Goal: Book appointment/travel/reservation

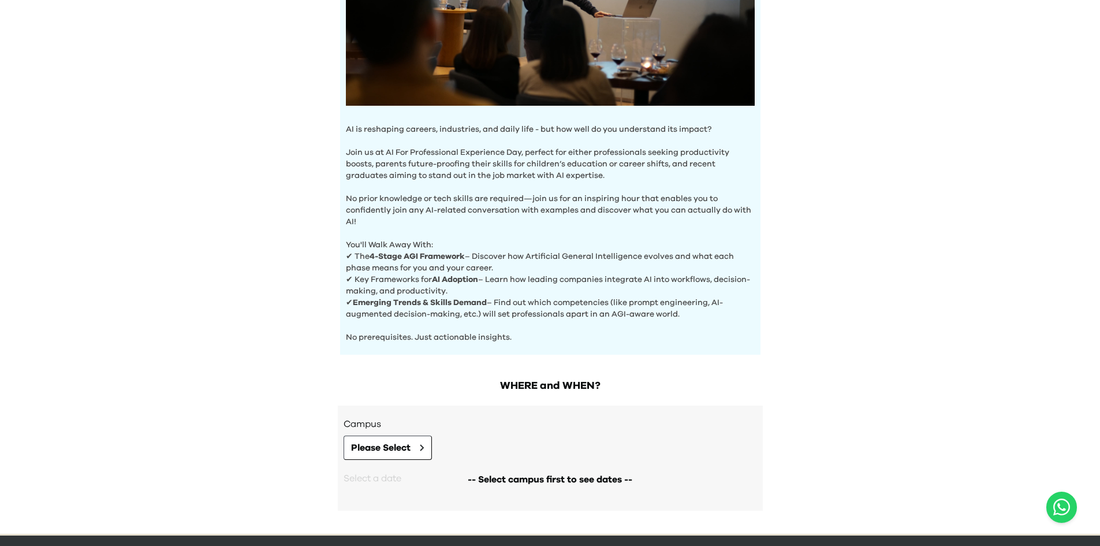
scroll to position [289, 0]
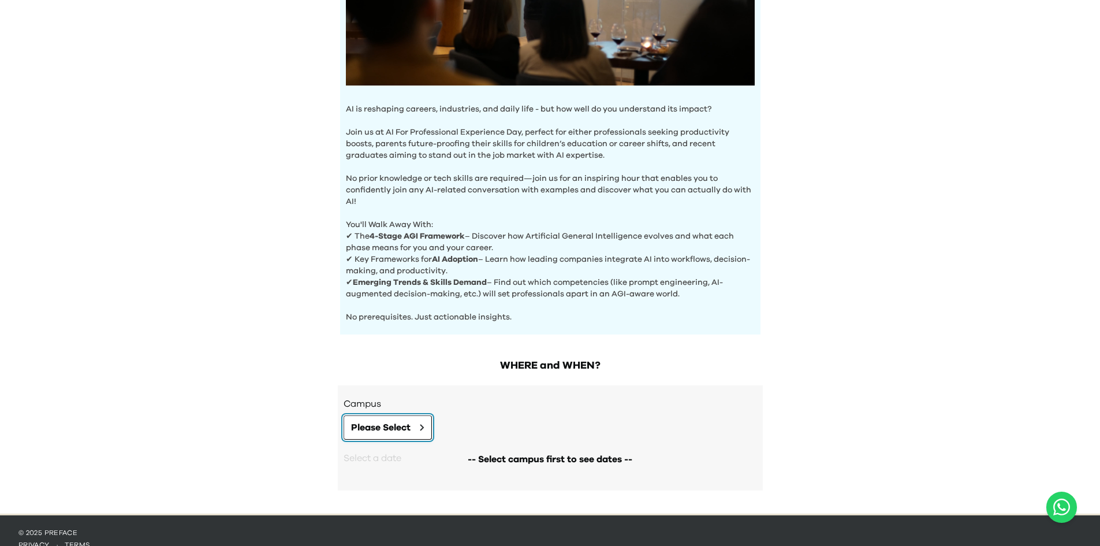
click at [427, 423] on button "Please Select" at bounding box center [388, 427] width 88 height 24
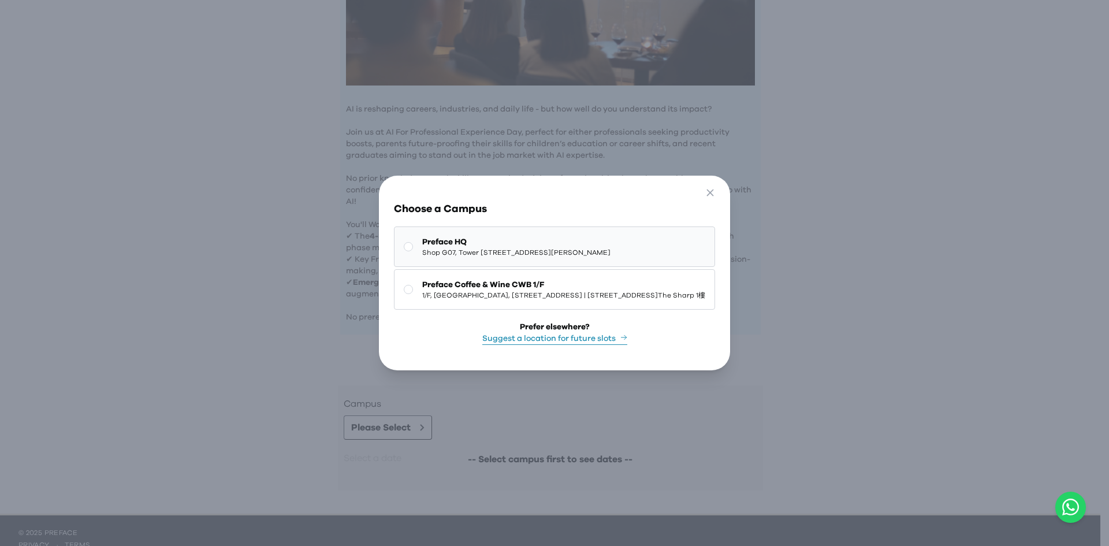
click at [422, 249] on span "Shop G07, Tower [STREET_ADDRESS][PERSON_NAME]" at bounding box center [516, 252] width 188 height 9
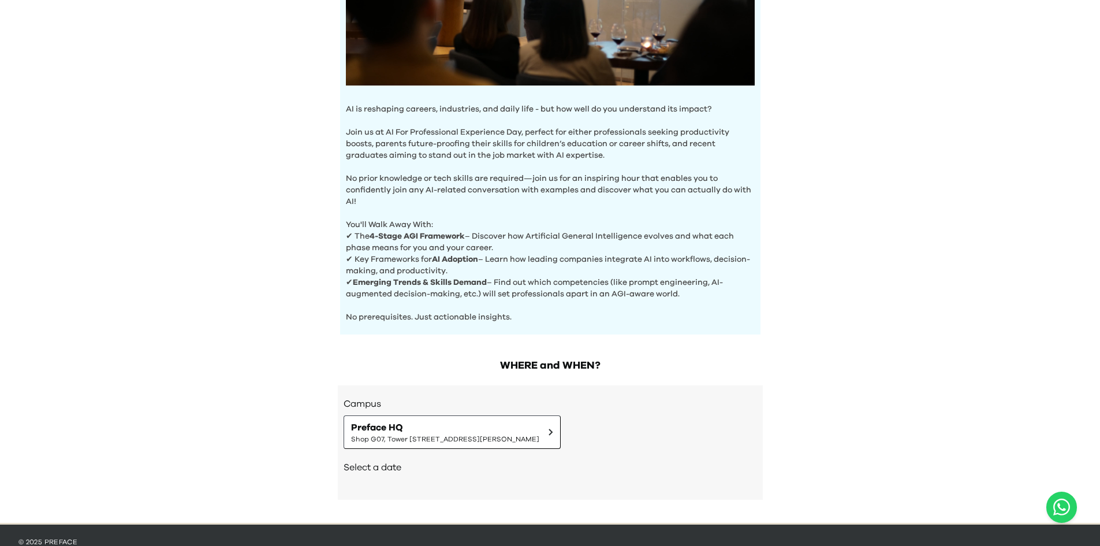
scroll to position [311, 0]
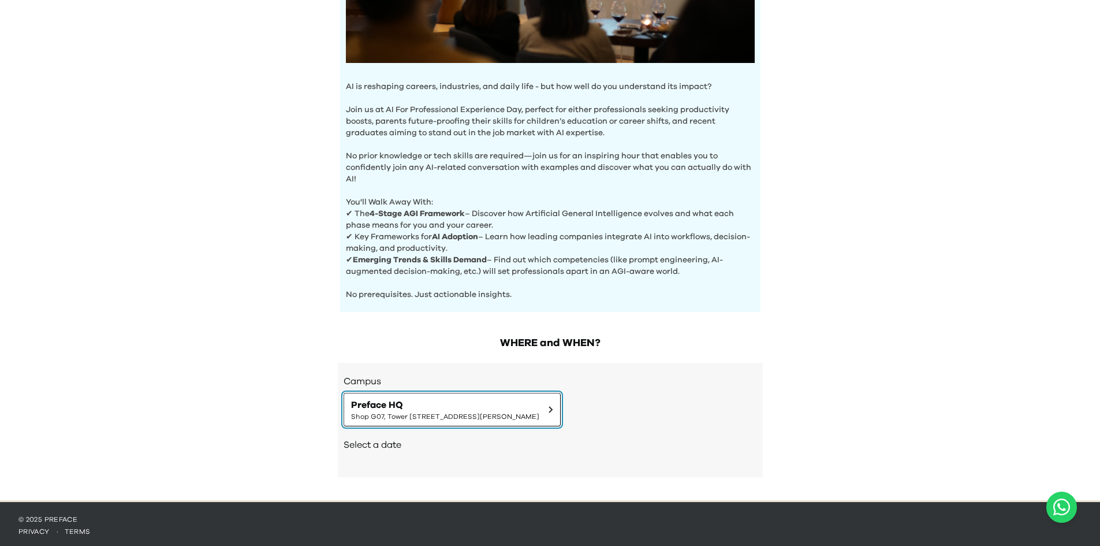
click at [426, 412] on span "Shop G07, Tower [STREET_ADDRESS][PERSON_NAME]" at bounding box center [445, 416] width 188 height 9
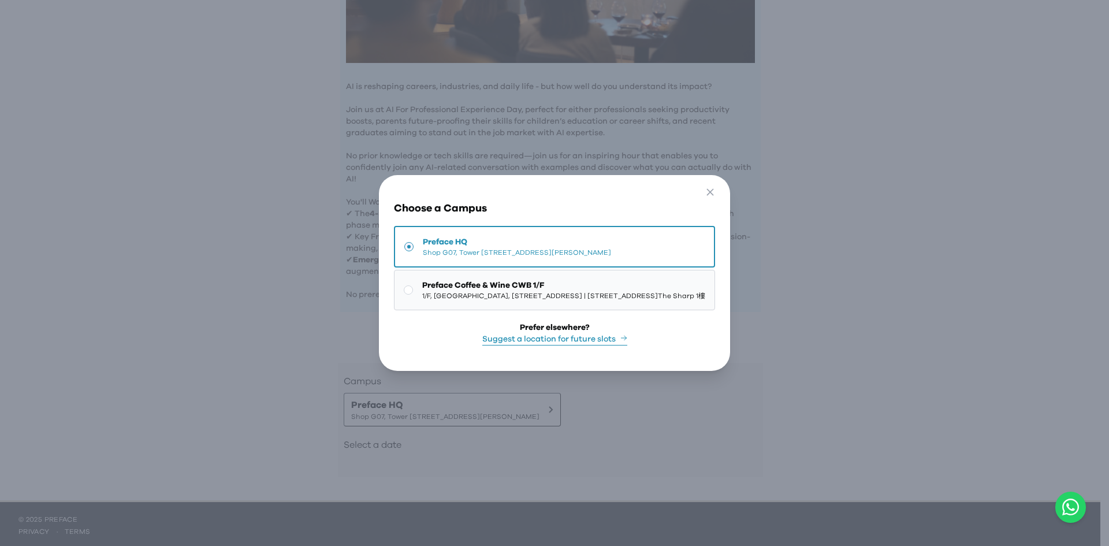
click at [425, 291] on span "[STREET_ADDRESS] | [STREET_ADDRESS][GEOGRAPHIC_DATA]" at bounding box center [563, 295] width 283 height 9
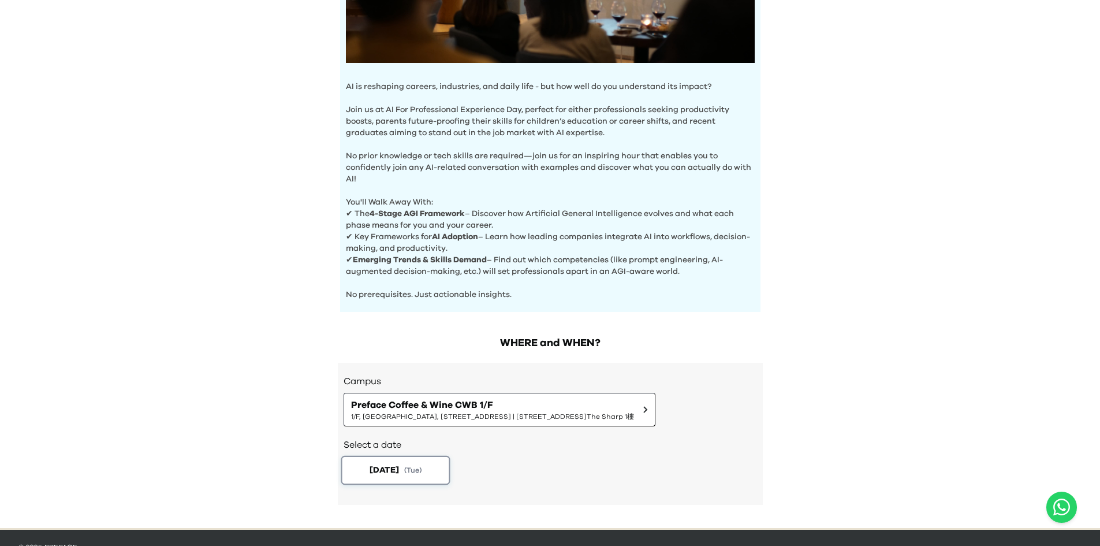
click at [369, 473] on span "[DATE]" at bounding box center [383, 470] width 29 height 12
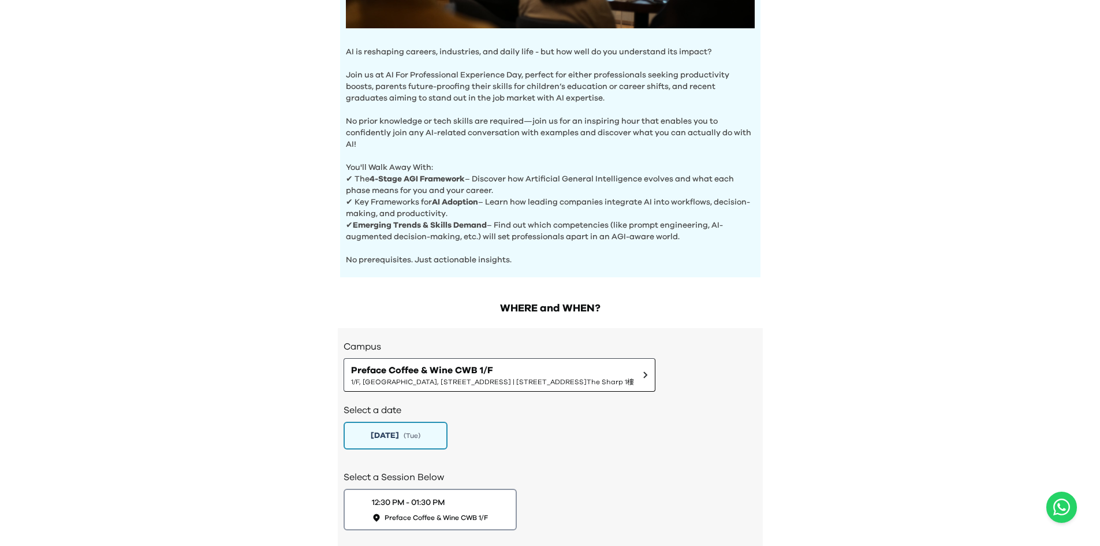
scroll to position [420, 0]
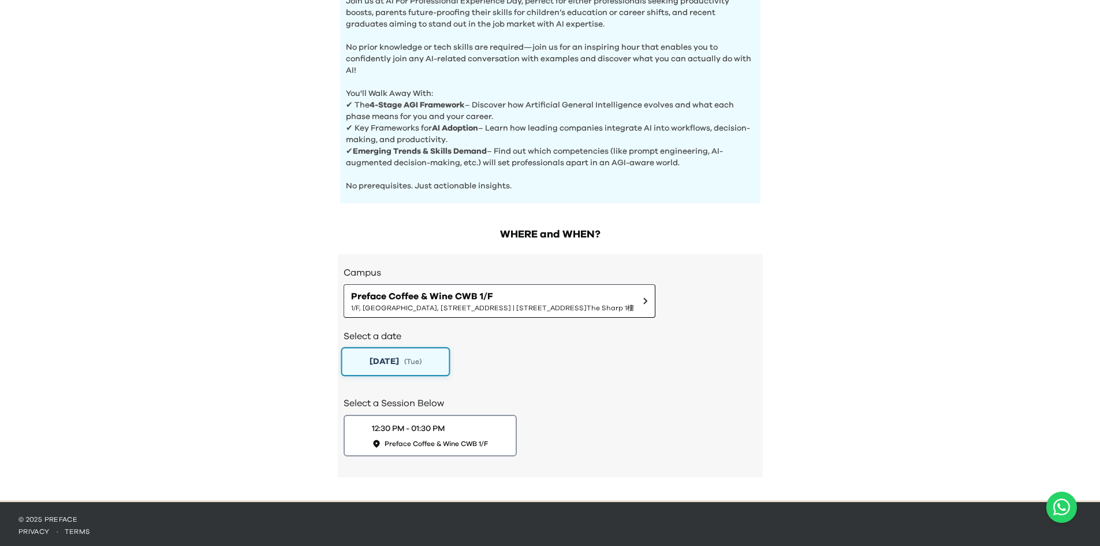
click at [410, 364] on button "[DATE] ( Tue )" at bounding box center [395, 361] width 109 height 29
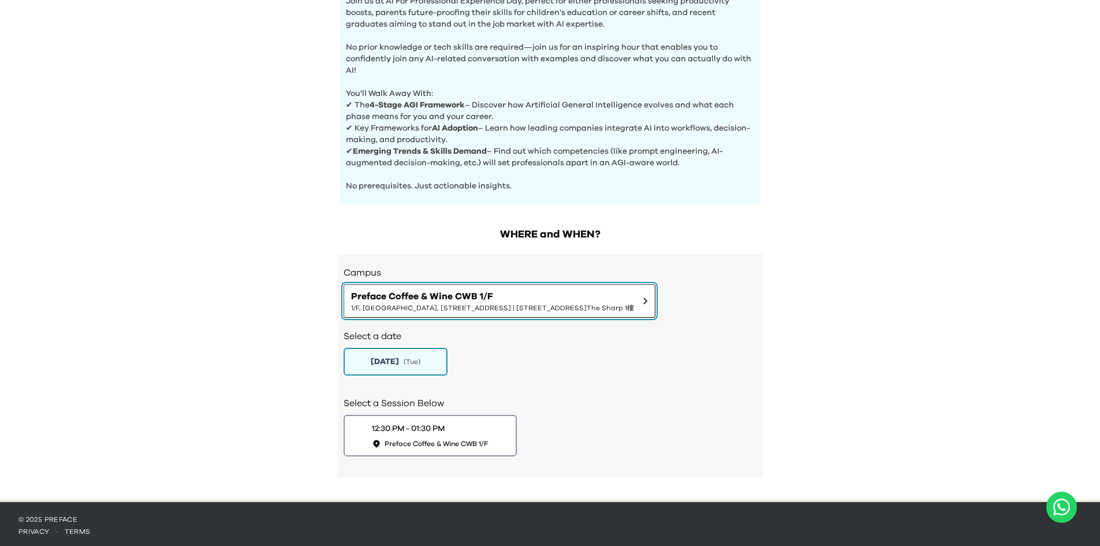
click at [516, 303] on span "[STREET_ADDRESS] | [STREET_ADDRESS][GEOGRAPHIC_DATA]" at bounding box center [492, 307] width 283 height 9
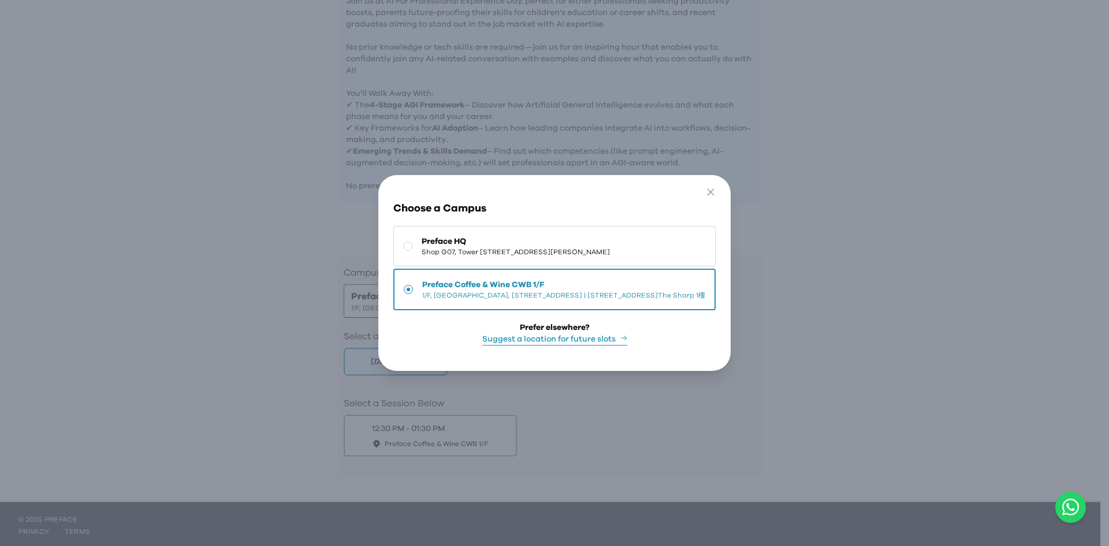
click at [859, 204] on div "Go Back Close Choose a Campus Preface HQ Shop G07, Tower 535, 535 Jaffe Road, C…" at bounding box center [554, 273] width 1109 height 546
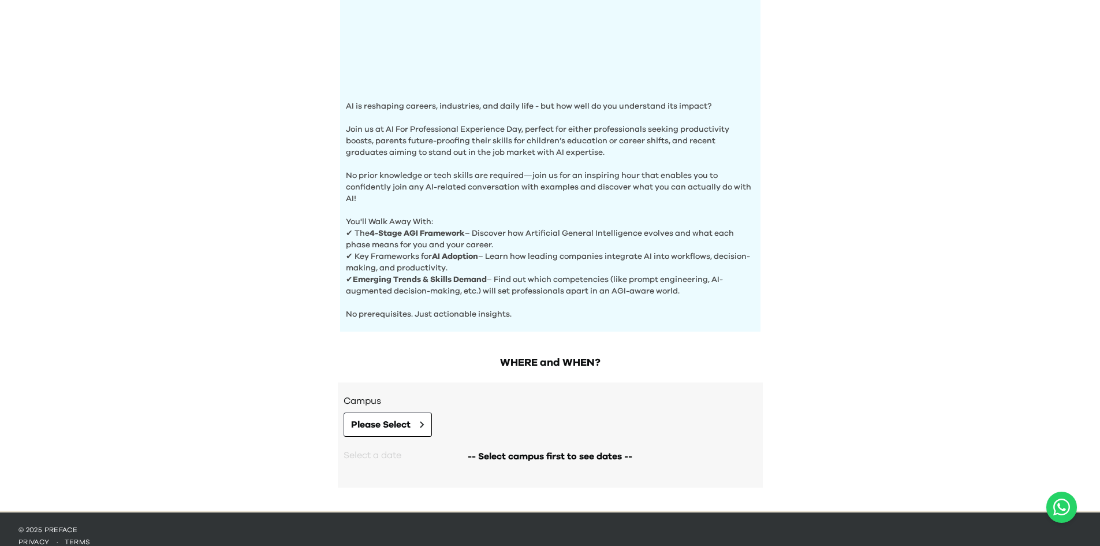
scroll to position [292, 0]
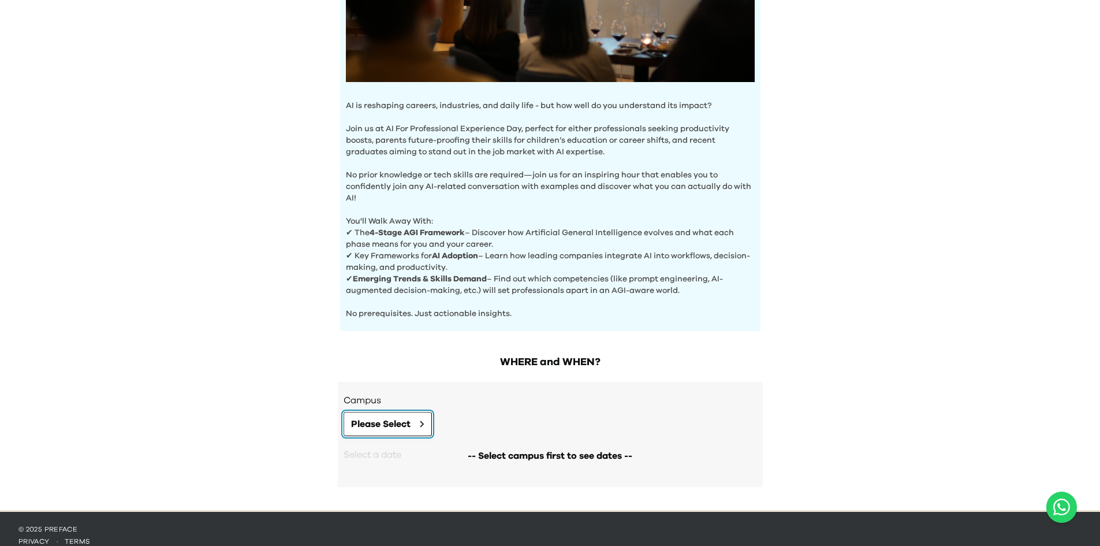
click at [420, 412] on button "Please Select" at bounding box center [388, 424] width 88 height 24
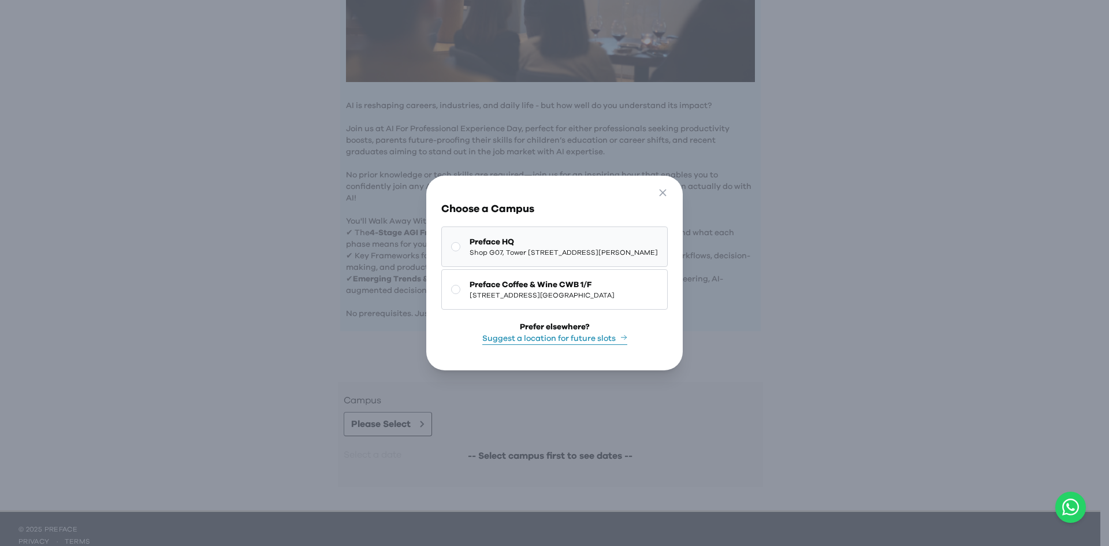
click at [469, 240] on span "Preface HQ" at bounding box center [563, 242] width 188 height 12
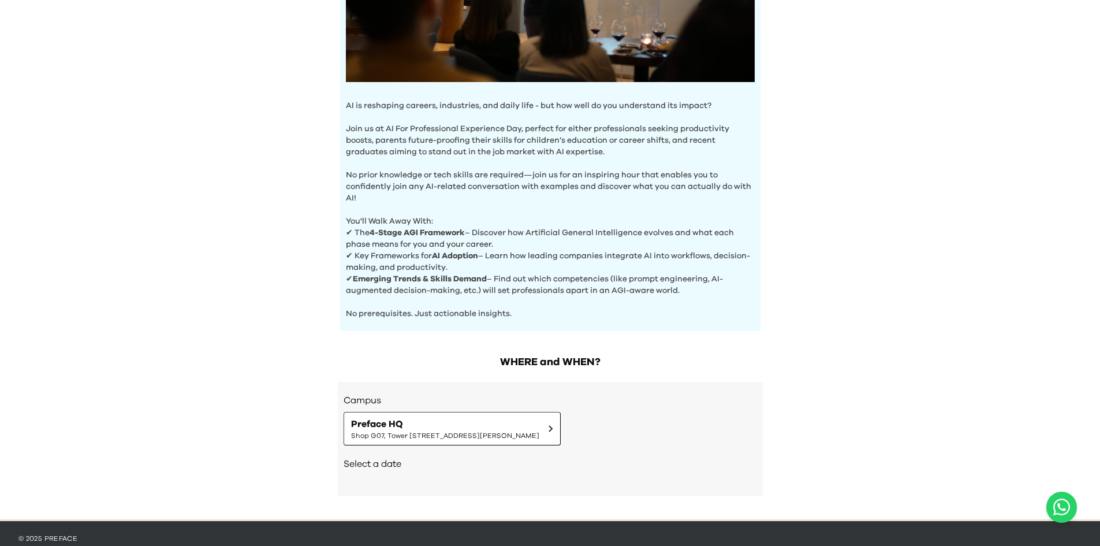
scroll to position [301, 0]
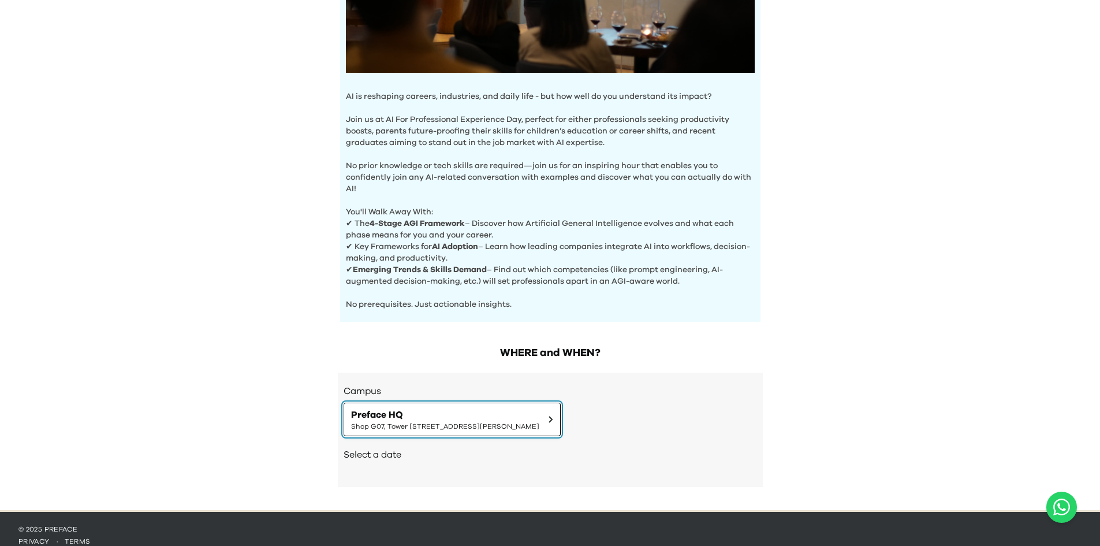
click at [489, 408] on span "Preface HQ" at bounding box center [445, 415] width 188 height 14
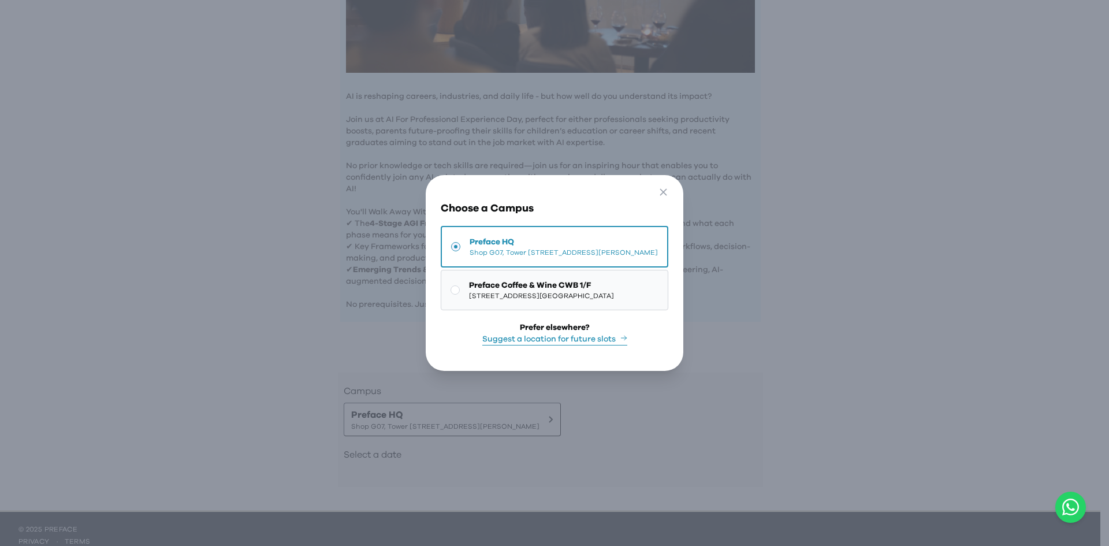
click at [469, 291] on span "[STREET_ADDRESS] | [STREET_ADDRESS][GEOGRAPHIC_DATA]" at bounding box center [541, 295] width 145 height 9
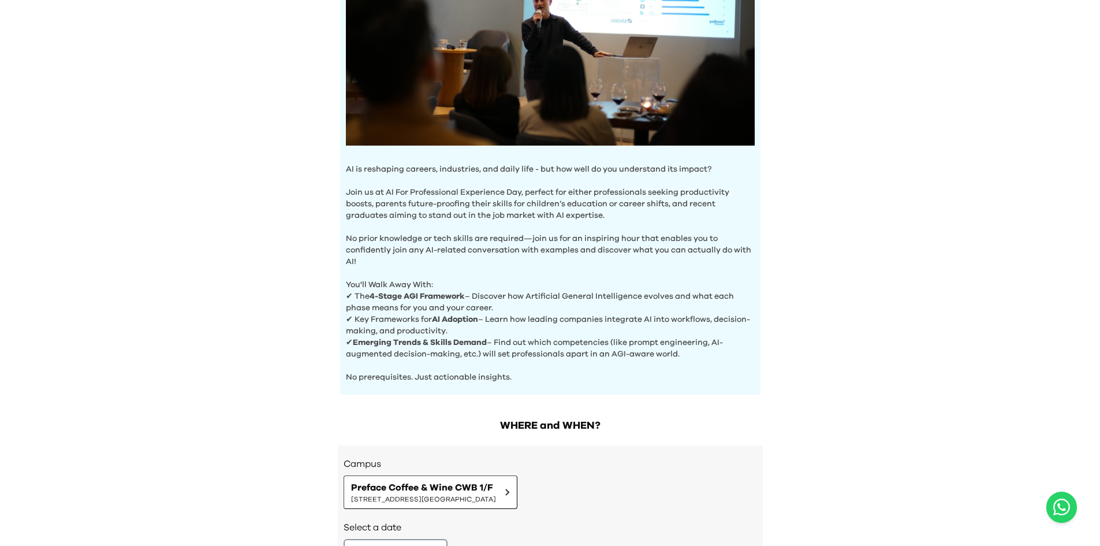
scroll to position [223, 0]
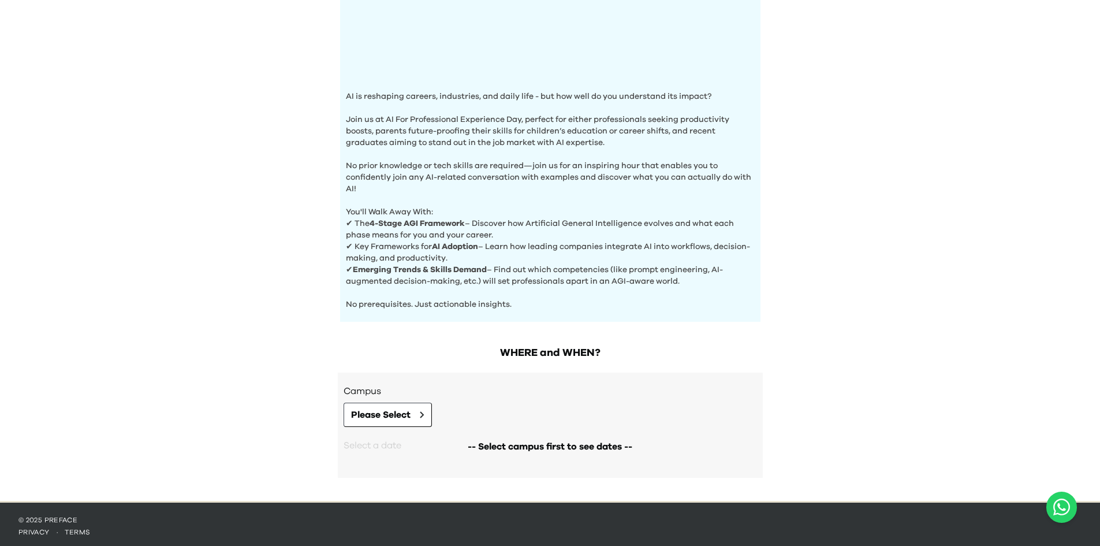
scroll to position [302, 0]
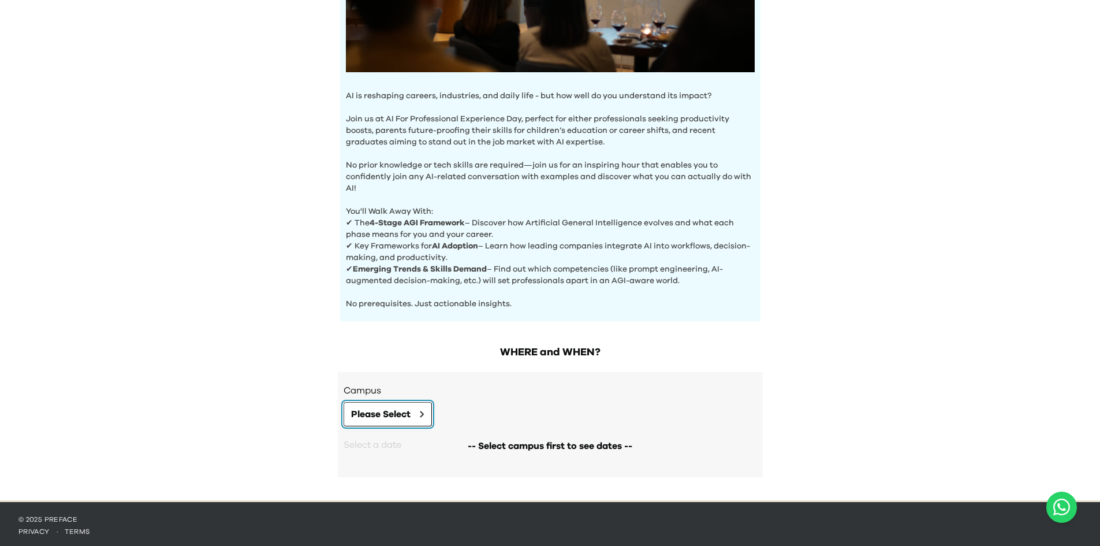
click at [408, 407] on span "Please Select" at bounding box center [380, 414] width 59 height 14
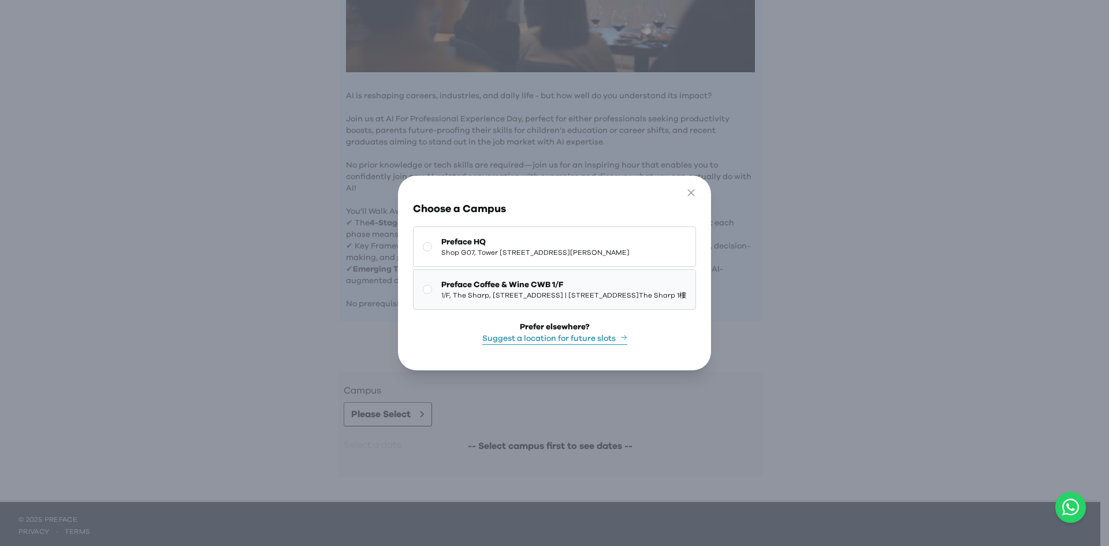
click at [468, 290] on span "[STREET_ADDRESS] | [STREET_ADDRESS][GEOGRAPHIC_DATA]" at bounding box center [563, 294] width 245 height 9
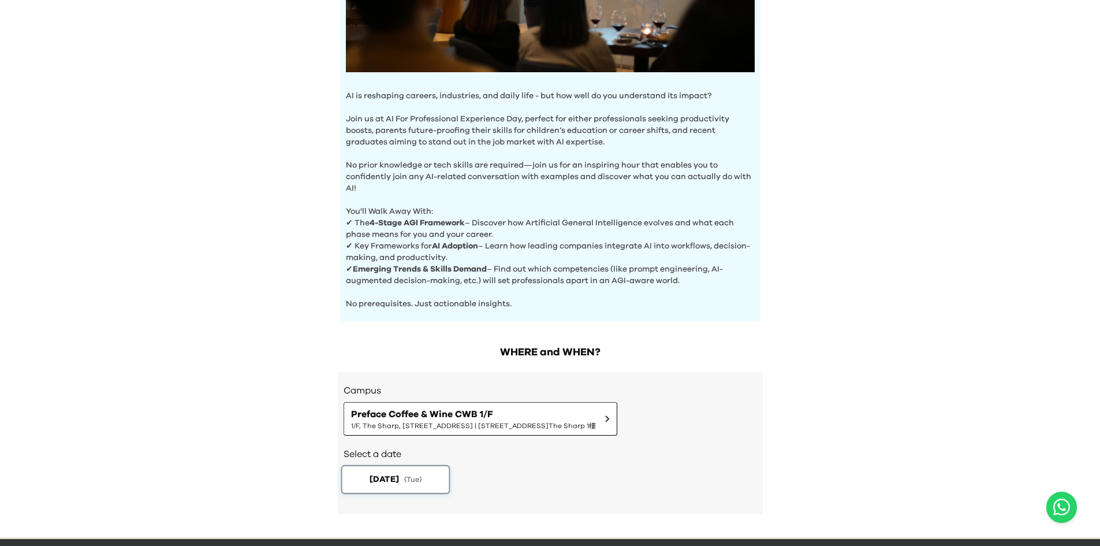
click at [434, 475] on button "[DATE] ( Tue )" at bounding box center [395, 479] width 109 height 29
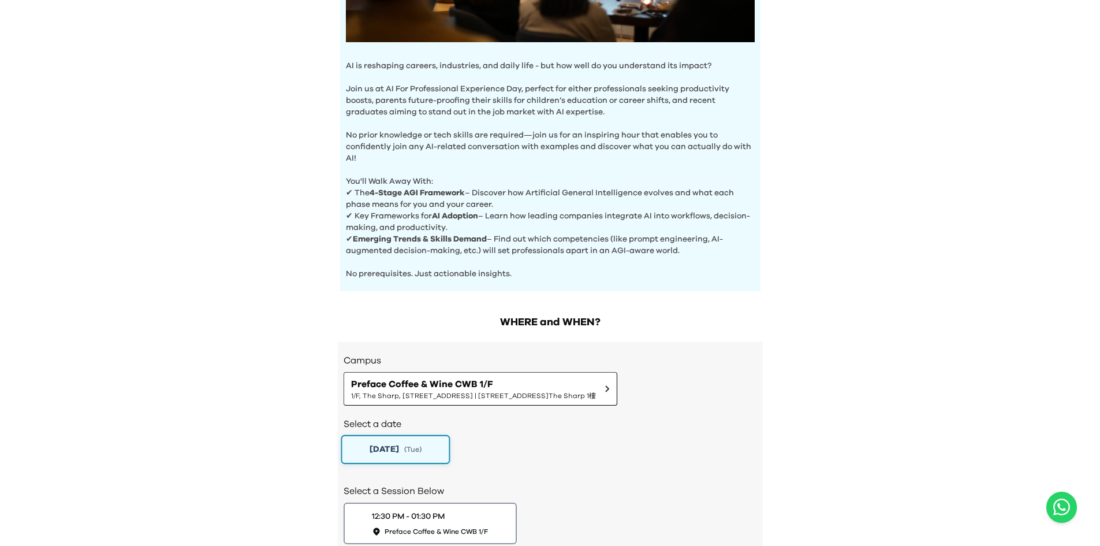
scroll to position [360, 0]
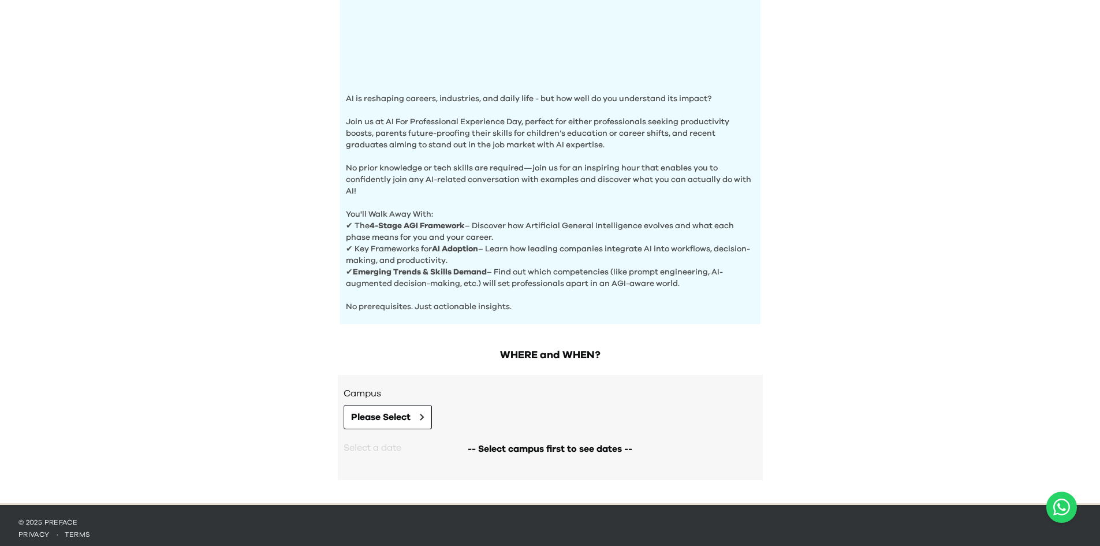
scroll to position [302, 0]
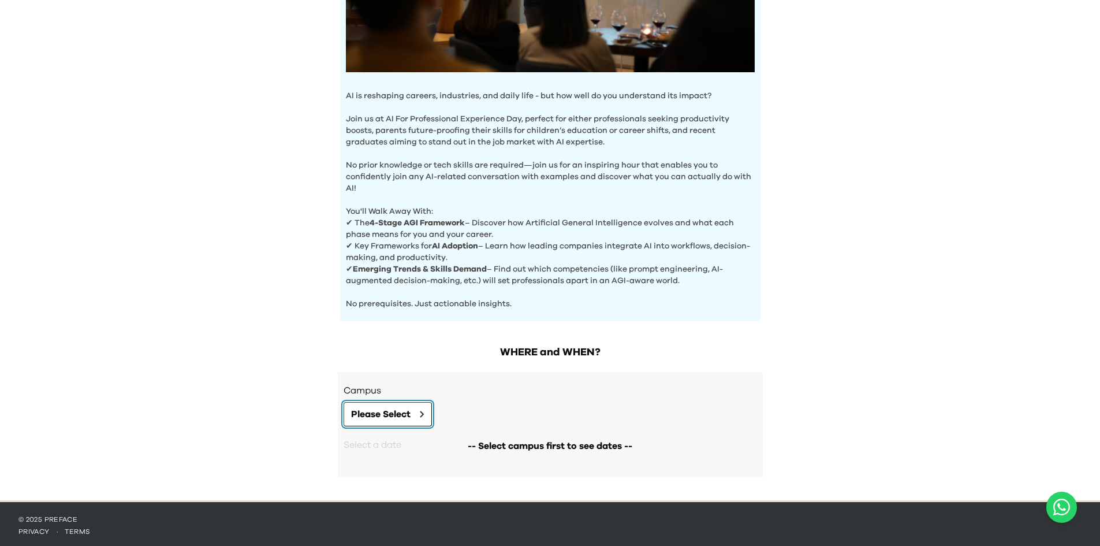
click at [415, 416] on button "Please Select" at bounding box center [388, 414] width 88 height 24
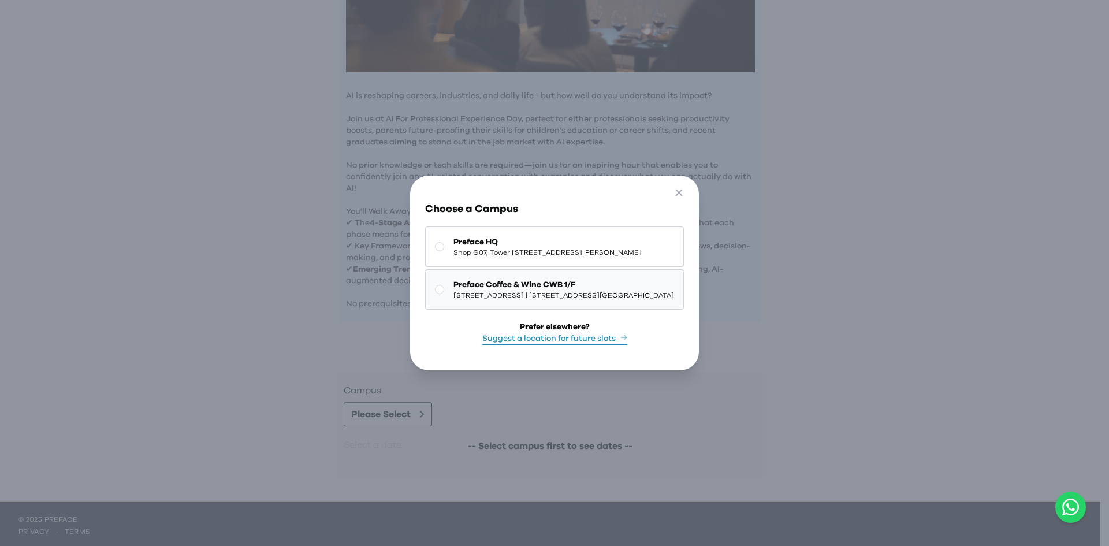
click at [435, 285] on rect at bounding box center [439, 289] width 9 height 9
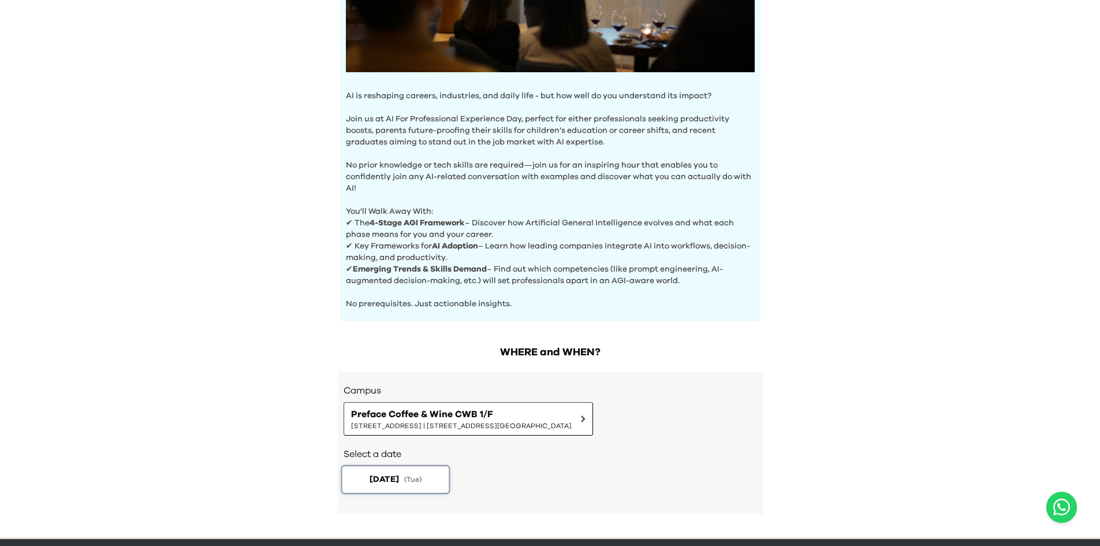
click at [418, 480] on span "( Tue )" at bounding box center [412, 479] width 17 height 10
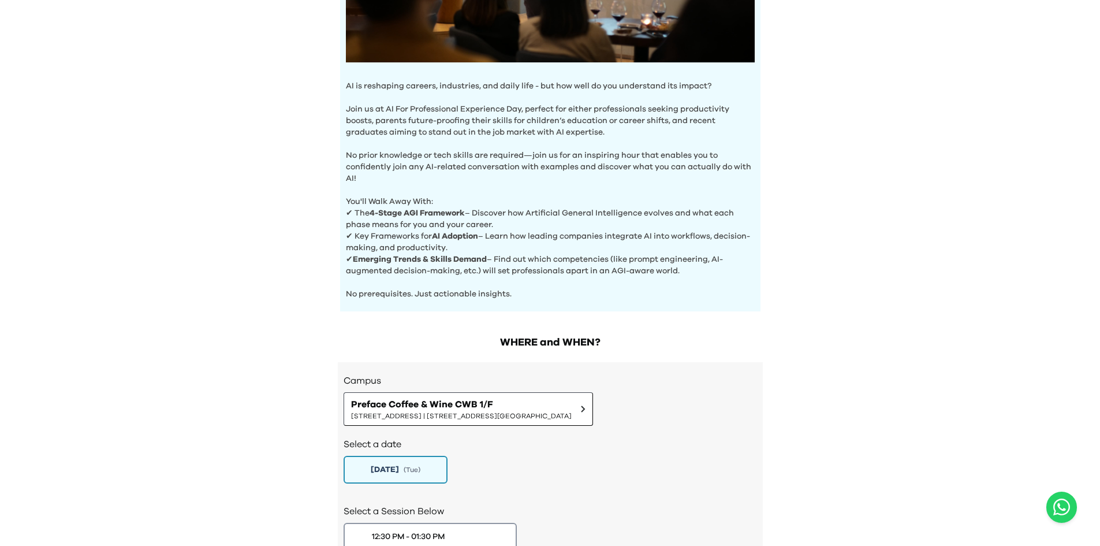
scroll to position [304, 0]
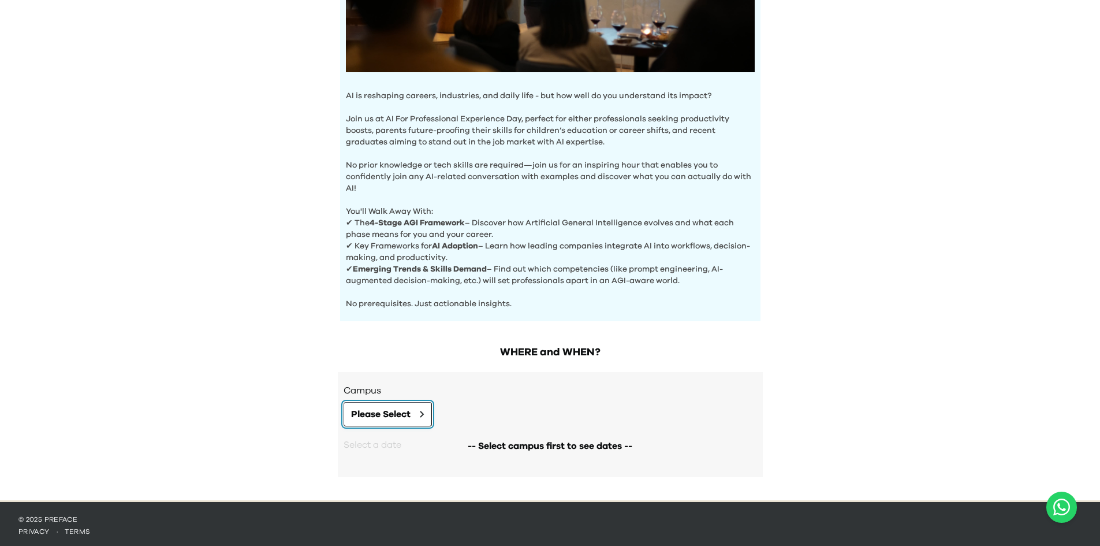
click at [414, 406] on button "Please Select" at bounding box center [388, 414] width 88 height 24
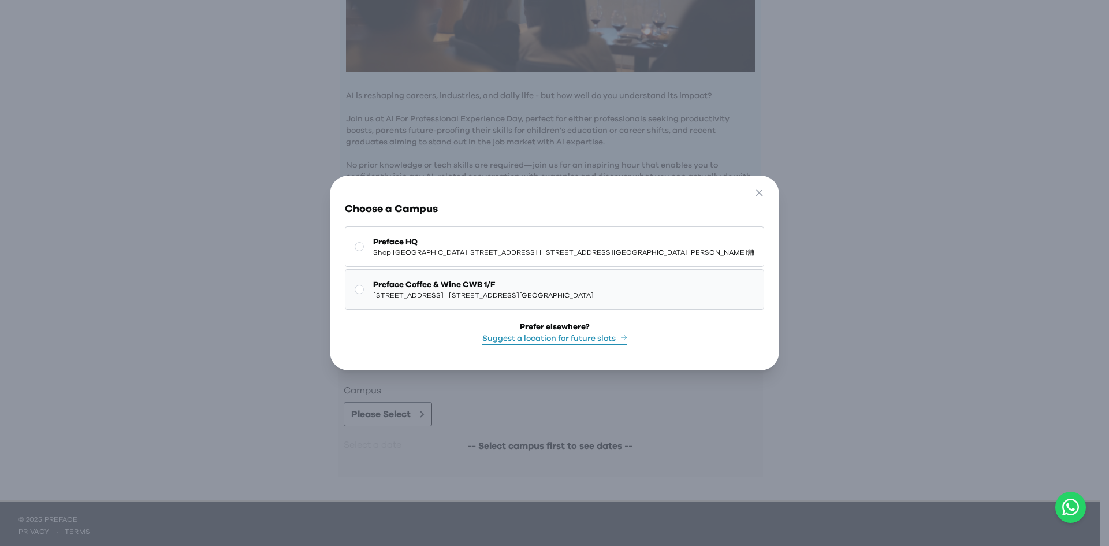
click at [450, 282] on span "Preface Coffee & Wine CWB 1/F" at bounding box center [483, 285] width 221 height 12
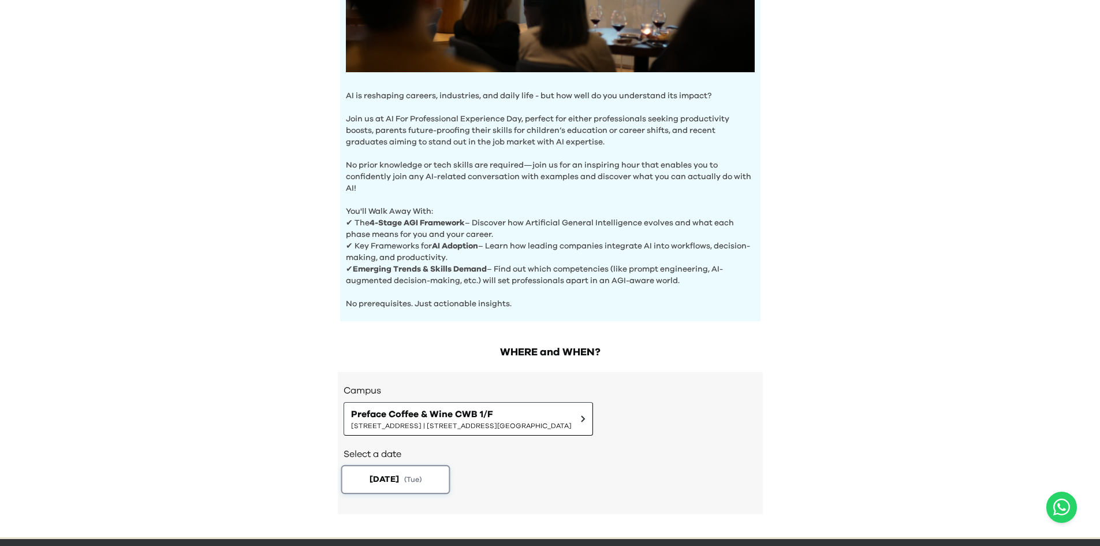
click at [421, 475] on span "( Tue )" at bounding box center [412, 479] width 17 height 10
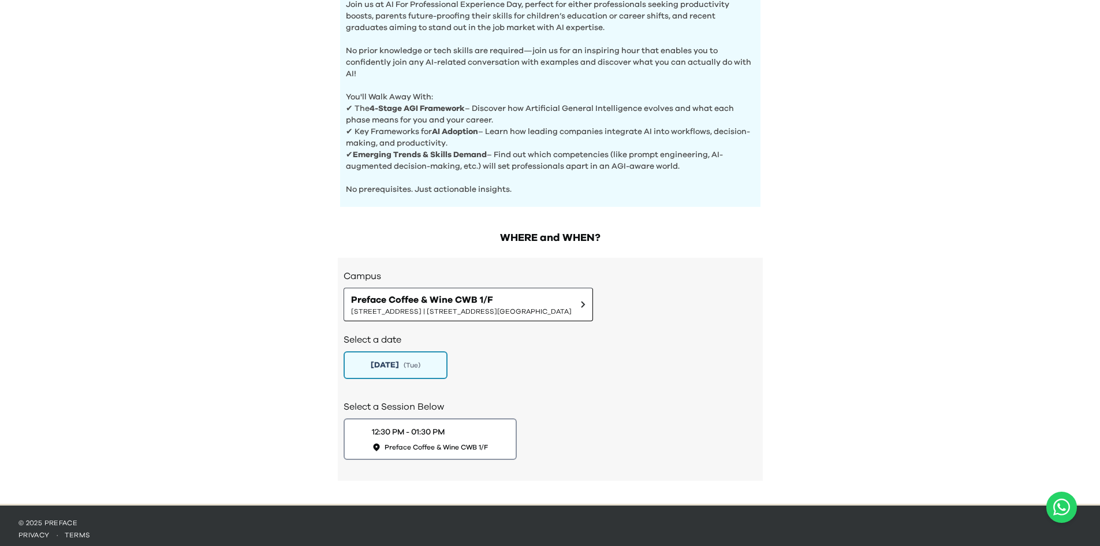
scroll to position [420, 0]
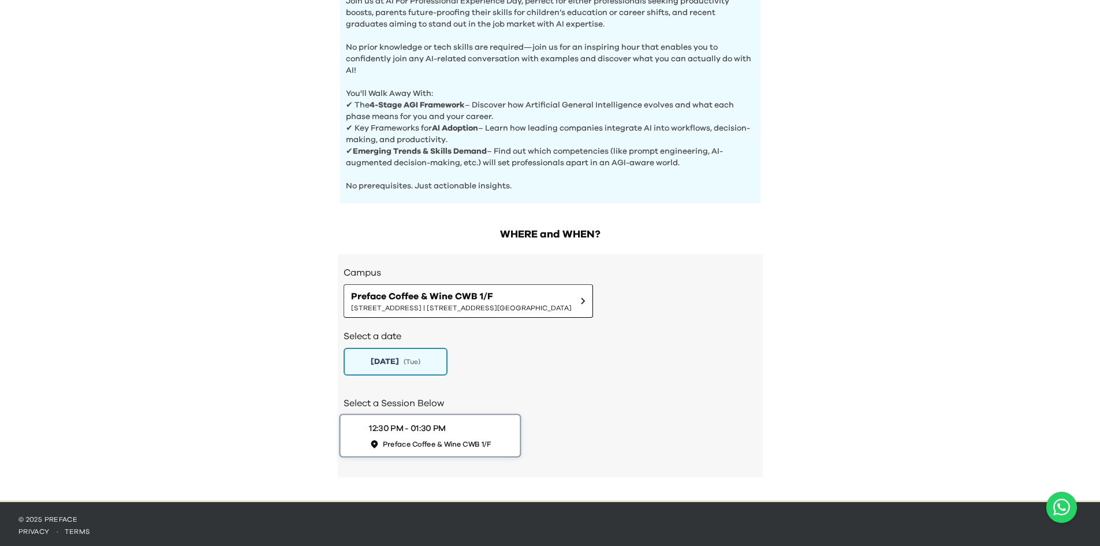
click at [430, 439] on span "Preface Coffee & Wine CWB 1/F" at bounding box center [436, 444] width 109 height 10
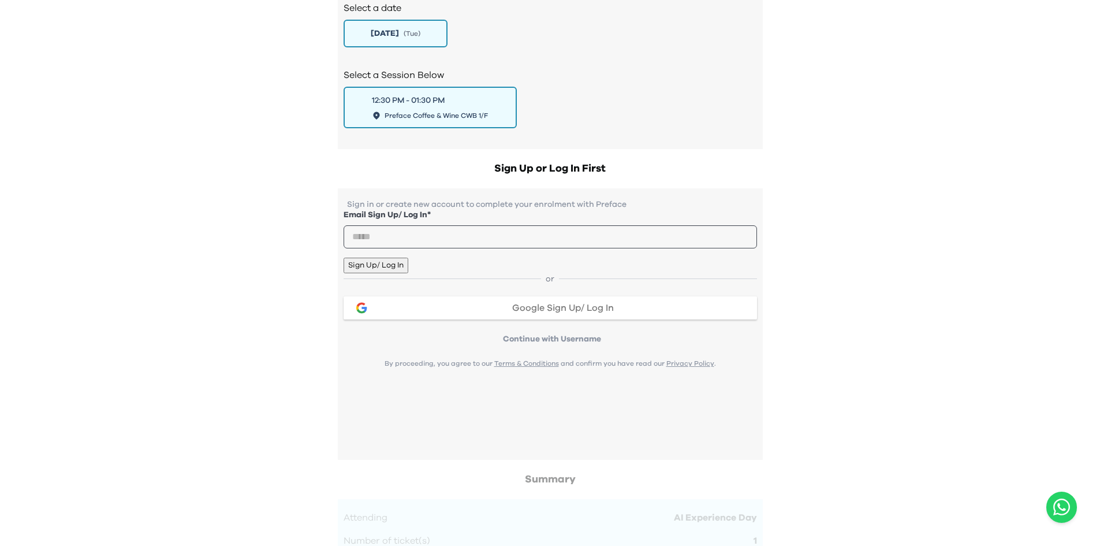
scroll to position [593, 0]
